Goal: Transaction & Acquisition: Purchase product/service

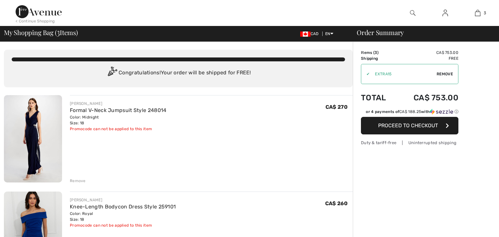
checkbox input "true"
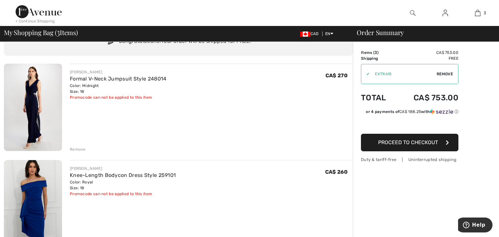
scroll to position [13, 0]
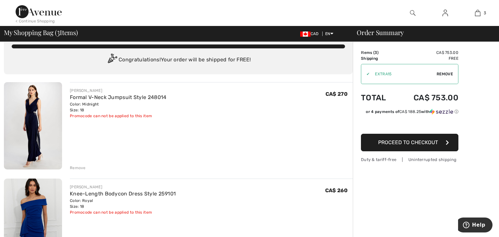
click at [29, 152] on img at bounding box center [33, 125] width 58 height 87
